Goal: Information Seeking & Learning: Learn about a topic

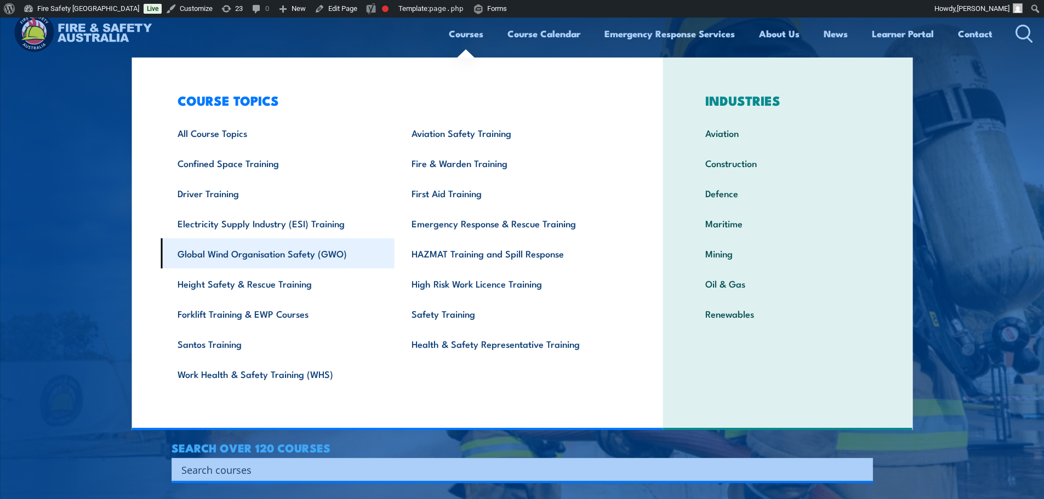
click at [346, 260] on link "Global Wind Organisation Safety (GWO)" at bounding box center [277, 253] width 234 height 30
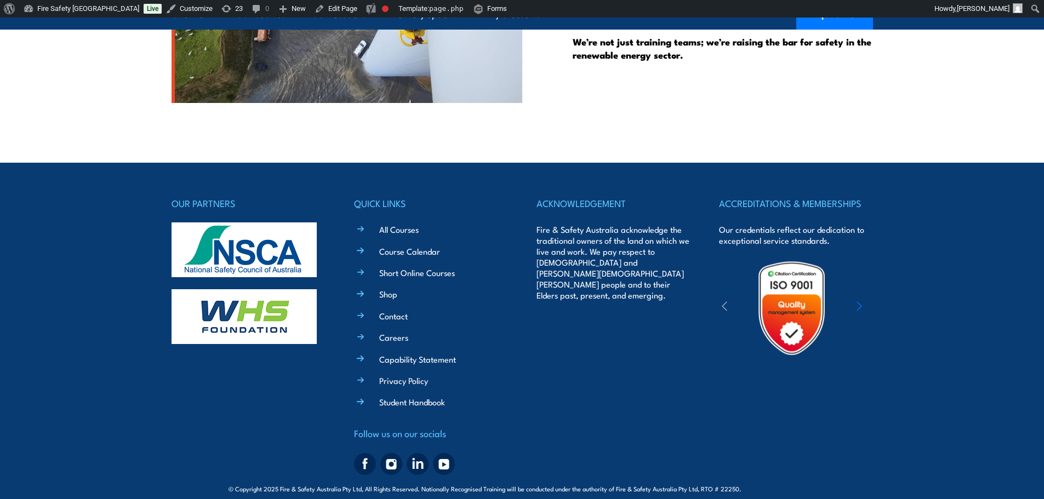
scroll to position [2337, 0]
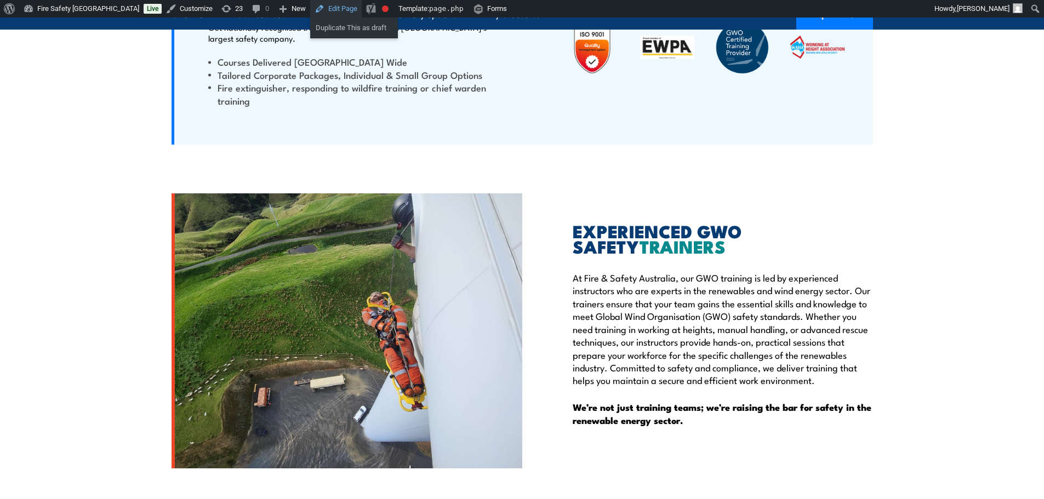
click at [310, 3] on link "Edit Page" at bounding box center [335, 9] width 51 height 18
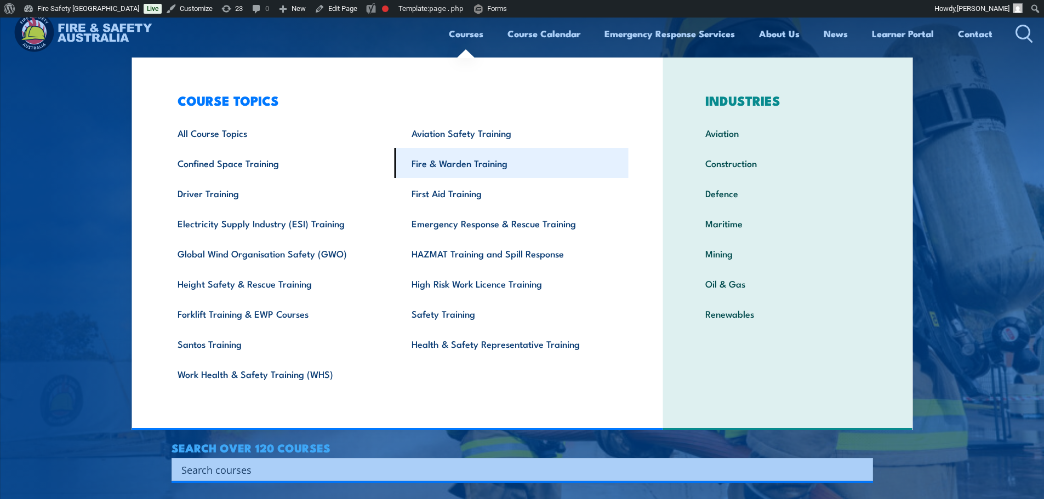
click at [439, 168] on link "Fire & Warden Training" at bounding box center [511, 163] width 234 height 30
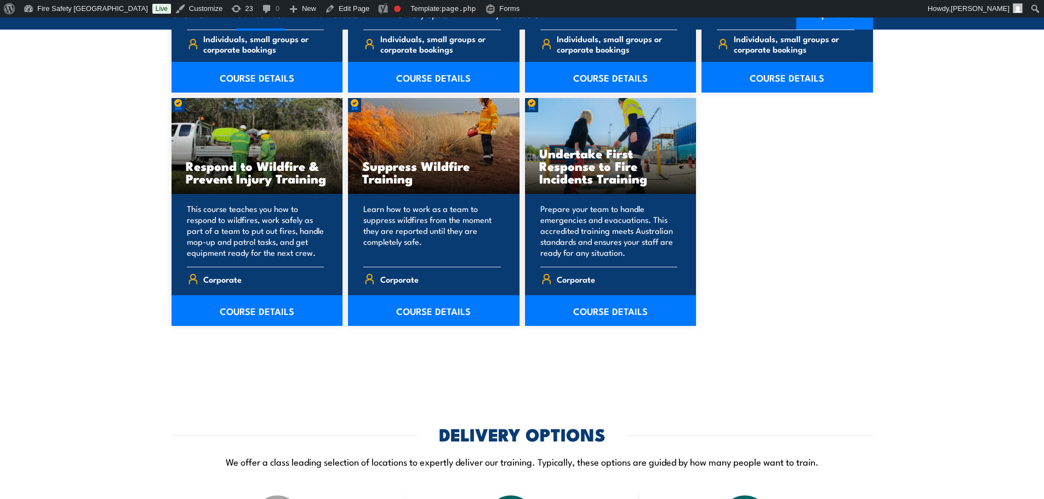
scroll to position [1680, 0]
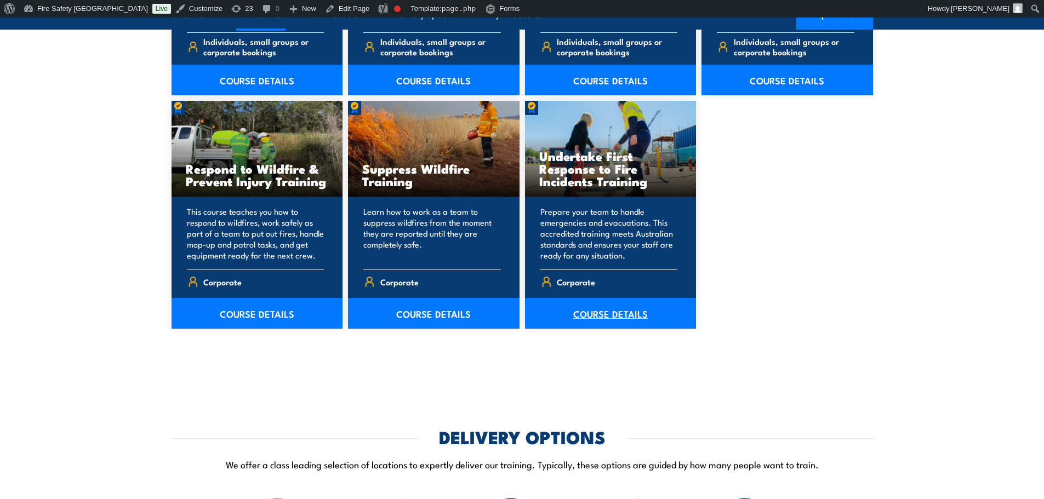
click at [614, 313] on link "COURSE DETAILS" at bounding box center [610, 313] width 171 height 31
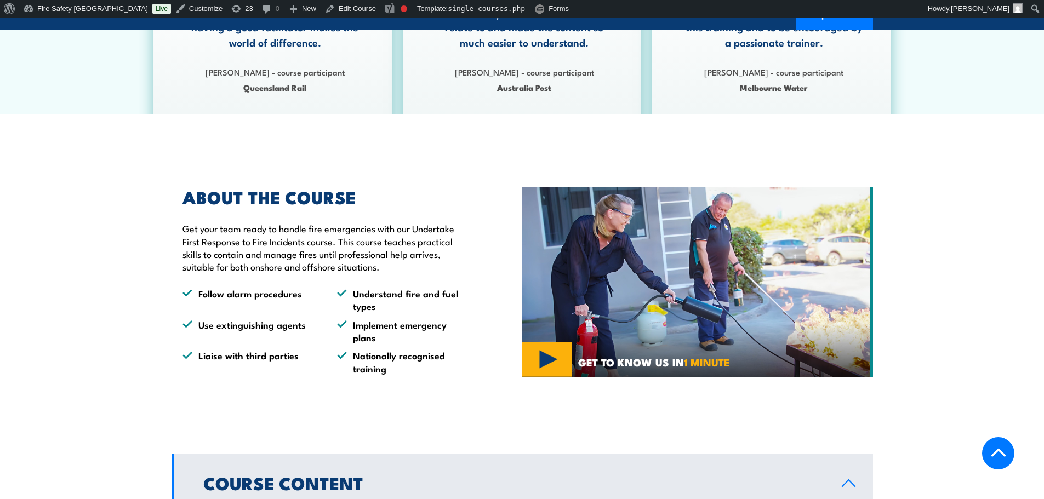
scroll to position [363, 0]
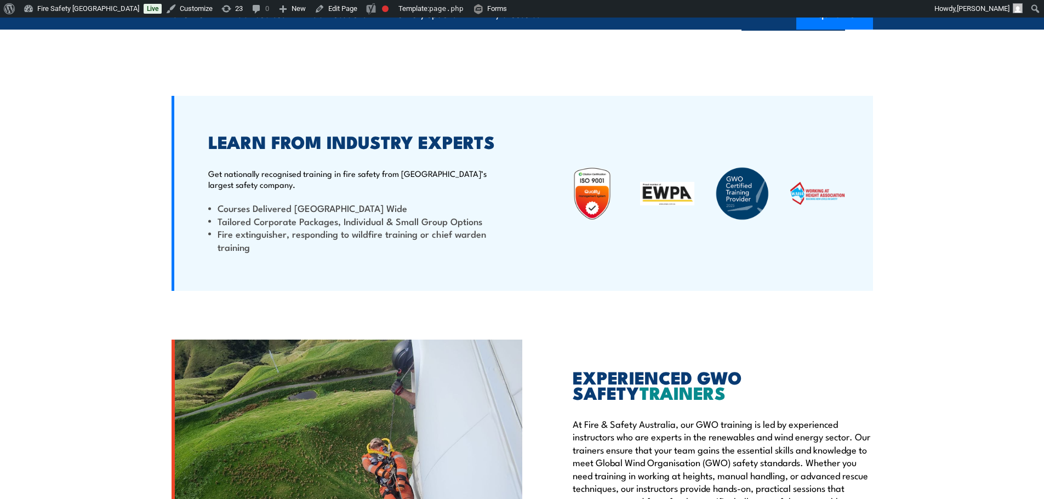
scroll to position [1826, 0]
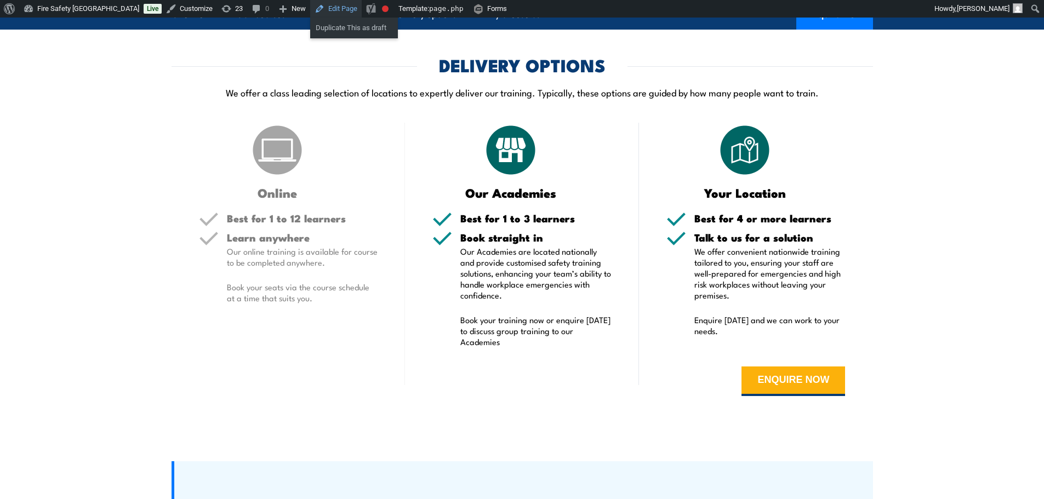
click at [310, 13] on link "Edit Page" at bounding box center [335, 9] width 51 height 18
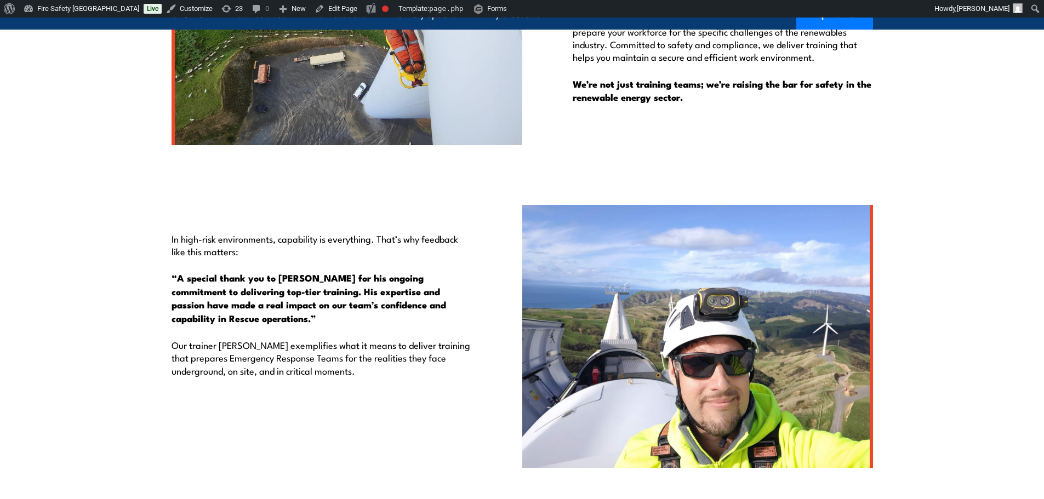
scroll to position [2296, 0]
